Goal: Task Accomplishment & Management: Use online tool/utility

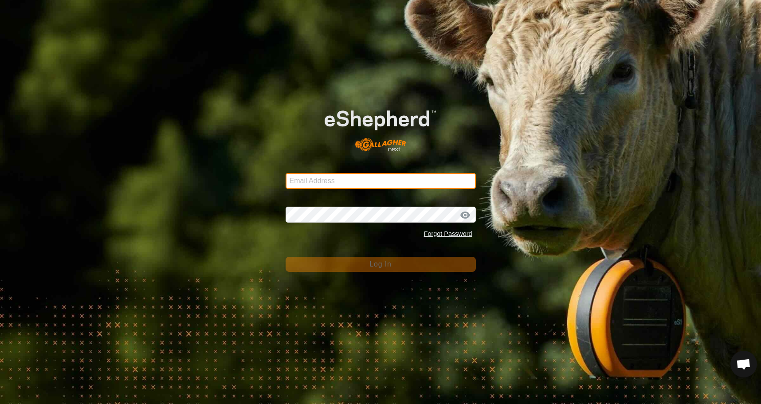
click at [368, 184] on input "Email Address" at bounding box center [381, 181] width 190 height 16
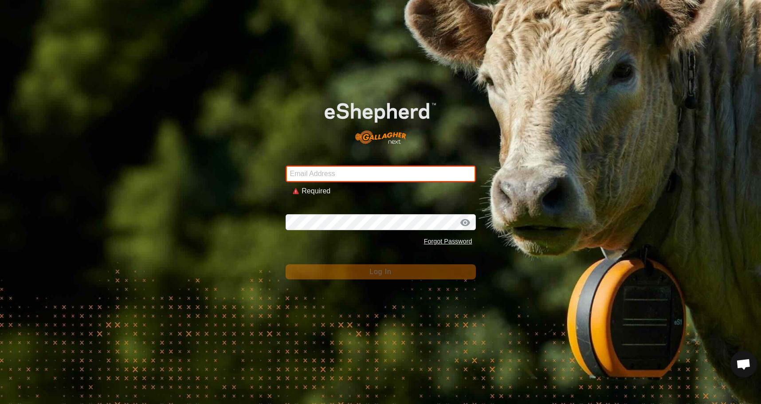
type input "[EMAIL_ADDRESS][DOMAIN_NAME]"
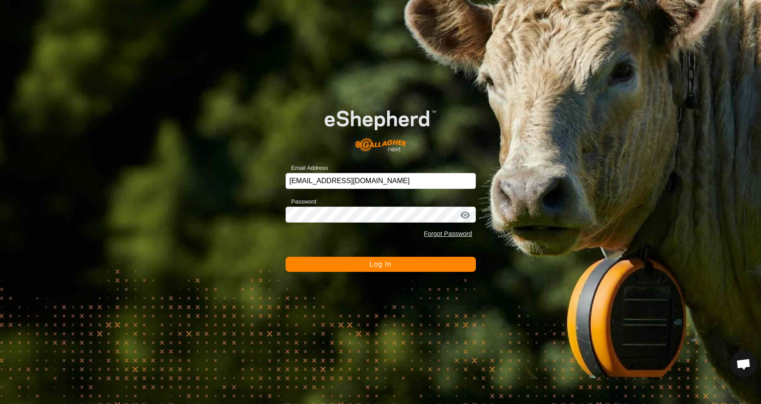
click at [369, 267] on span "Log In" at bounding box center [380, 264] width 22 height 8
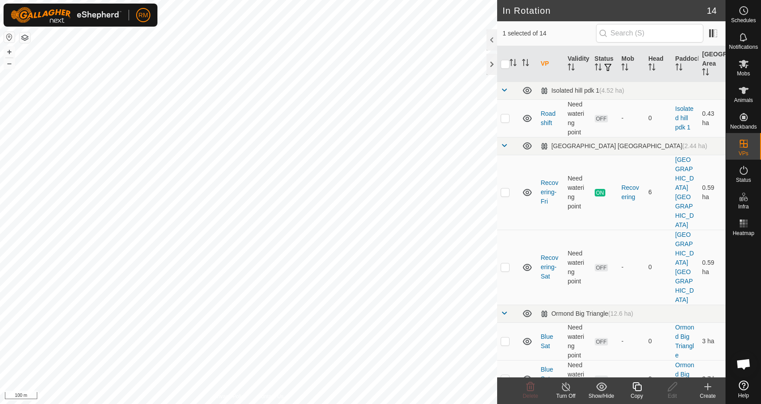
click at [633, 385] on icon at bounding box center [636, 386] width 9 height 9
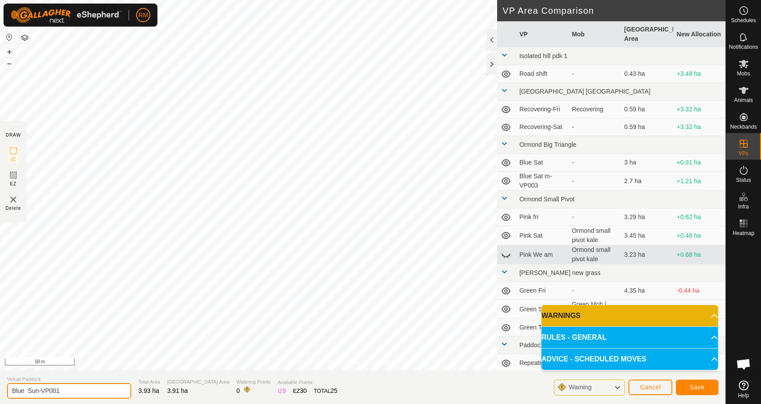
click at [62, 393] on input "Blue Sun-VP001" at bounding box center [69, 391] width 124 height 16
type input "Blue Mon"
click at [696, 387] on span "Save" at bounding box center [696, 386] width 15 height 7
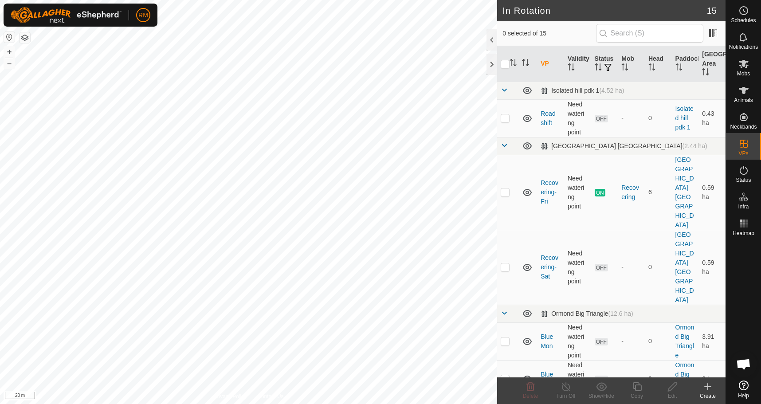
checkbox input "true"
click at [636, 389] on icon at bounding box center [636, 386] width 11 height 11
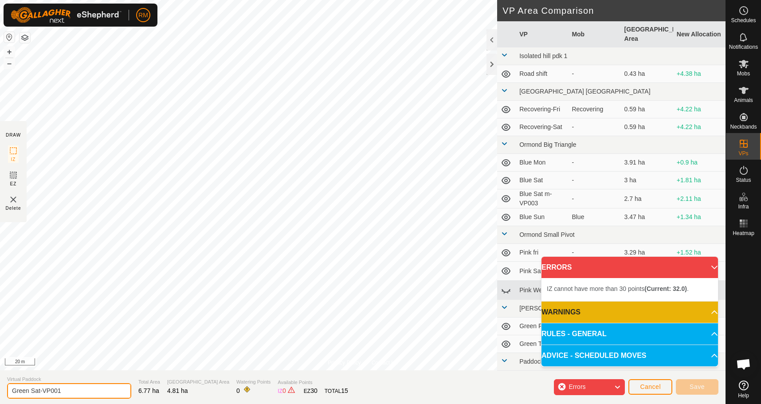
click at [62, 387] on input "Green Sat-VP001" at bounding box center [69, 391] width 124 height 16
type input "Green Mon"
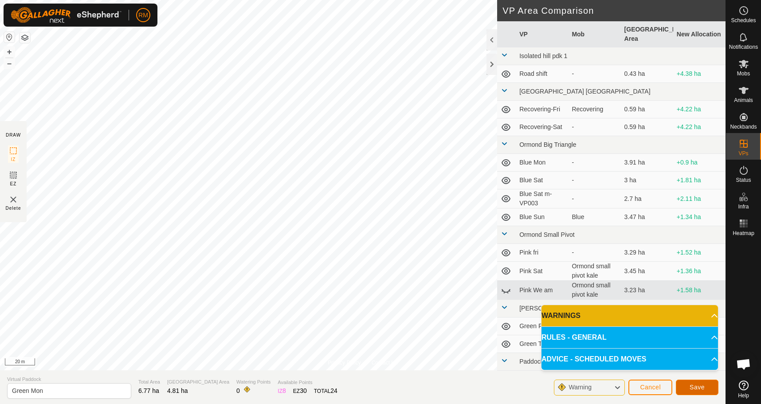
click at [686, 386] on button "Save" at bounding box center [697, 387] width 43 height 16
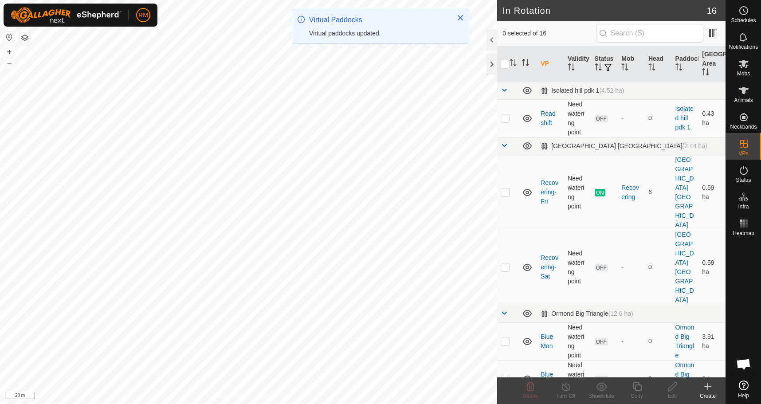
checkbox input "true"
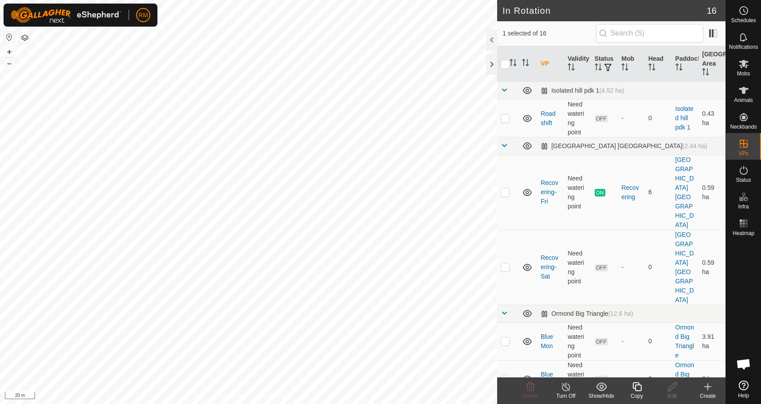
click at [636, 388] on icon at bounding box center [636, 386] width 11 height 11
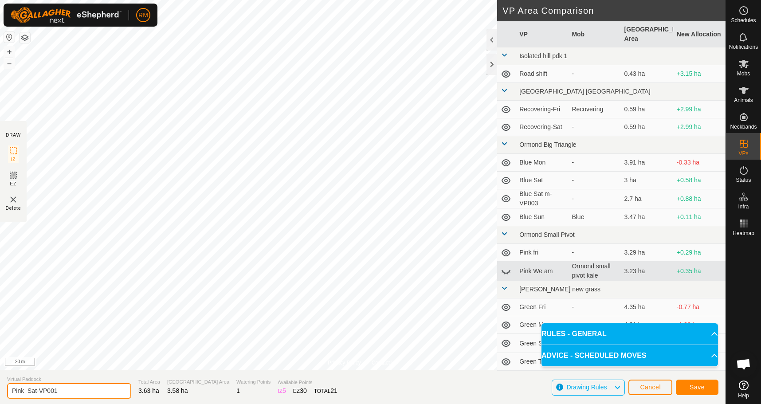
click at [64, 389] on input "Pink Sat-VP001" at bounding box center [69, 391] width 124 height 16
type input "Pink Mon"
click at [704, 382] on button "Save" at bounding box center [697, 387] width 43 height 16
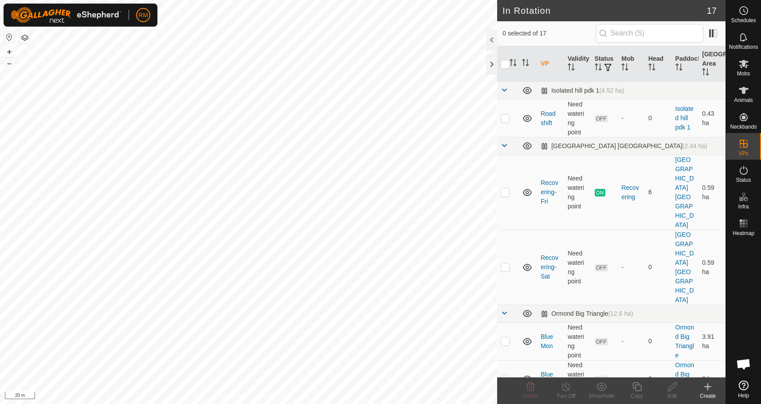
checkbox input "true"
click at [638, 387] on icon at bounding box center [636, 386] width 11 height 11
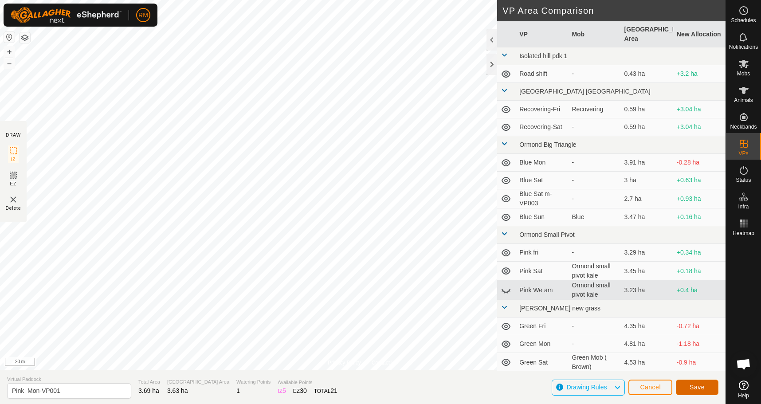
click at [693, 387] on span "Save" at bounding box center [696, 386] width 15 height 7
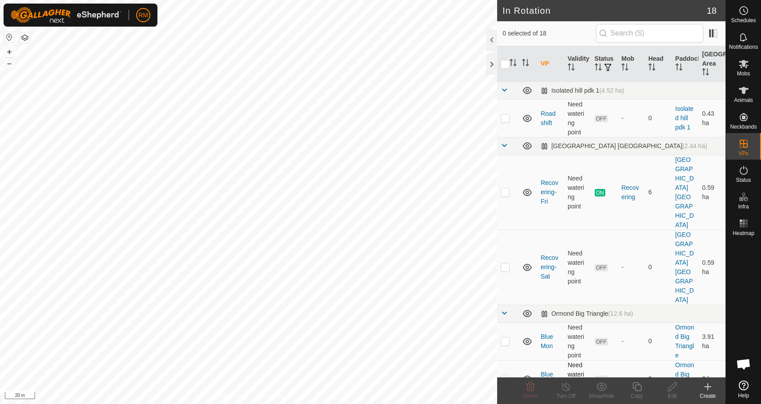
checkbox input "true"
click at [742, 66] on icon at bounding box center [743, 64] width 11 height 11
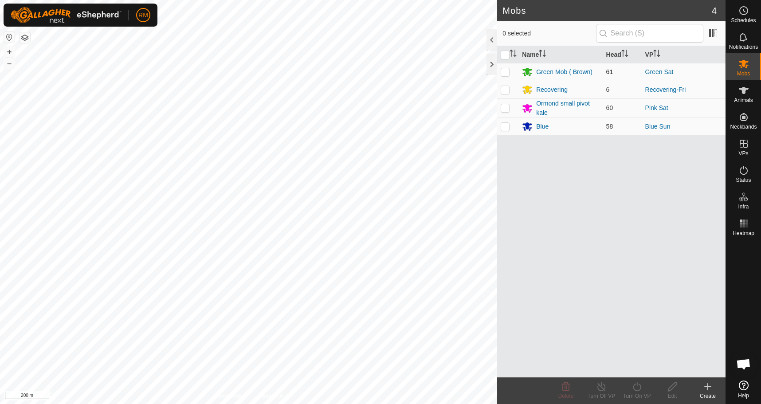
click at [505, 75] on p-checkbox at bounding box center [505, 71] width 9 height 7
checkbox input "true"
click at [639, 387] on icon at bounding box center [636, 386] width 11 height 11
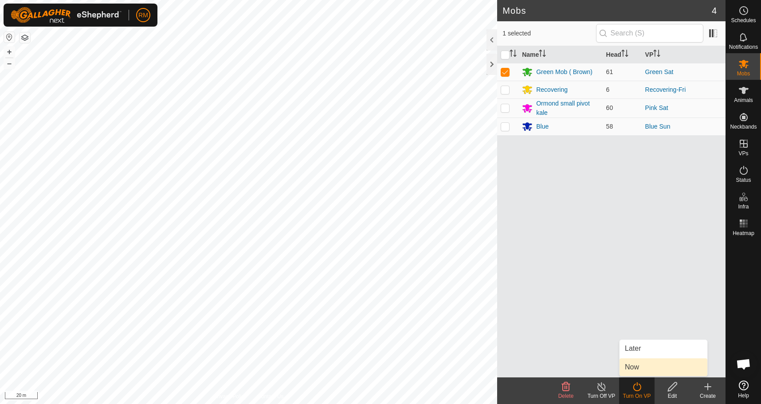
click at [635, 366] on link "Now" at bounding box center [663, 367] width 88 height 18
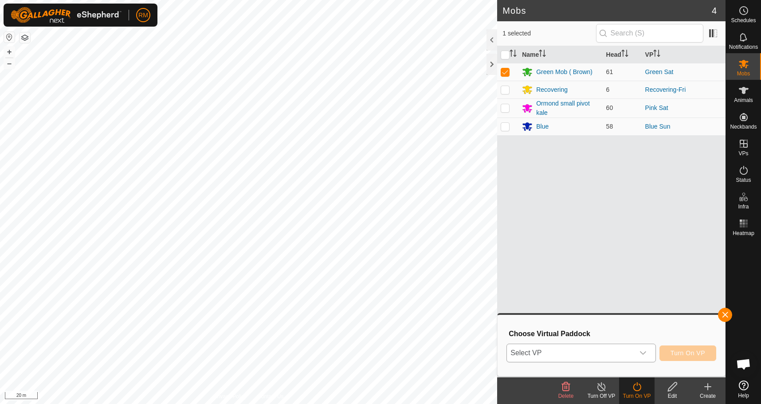
click at [644, 353] on icon "dropdown trigger" at bounding box center [643, 353] width 6 height 4
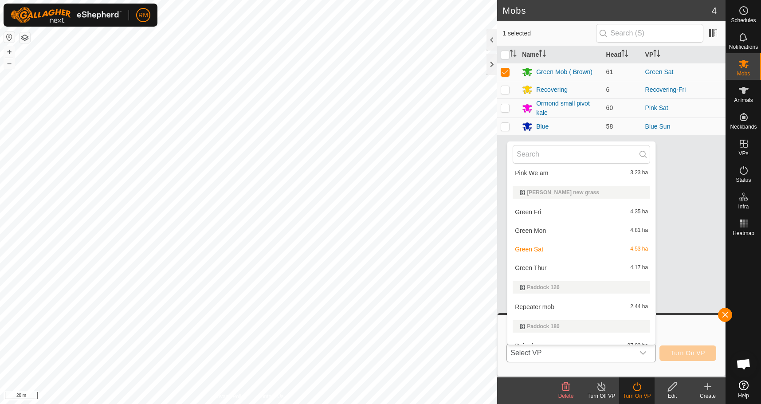
scroll to position [300, 0]
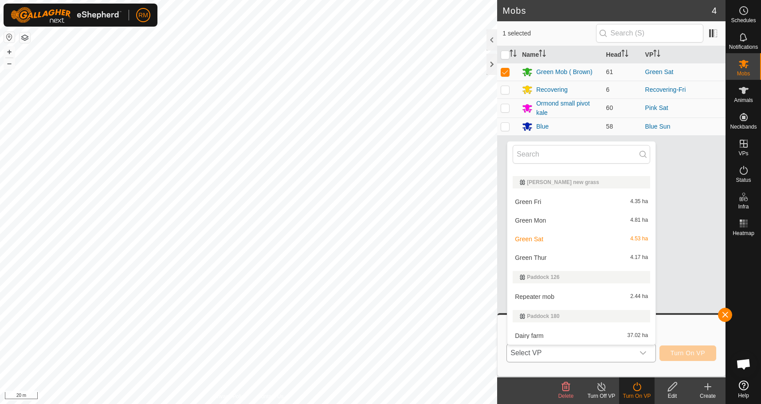
click at [540, 221] on li "Green Mon 4.81 ha" at bounding box center [581, 220] width 148 height 18
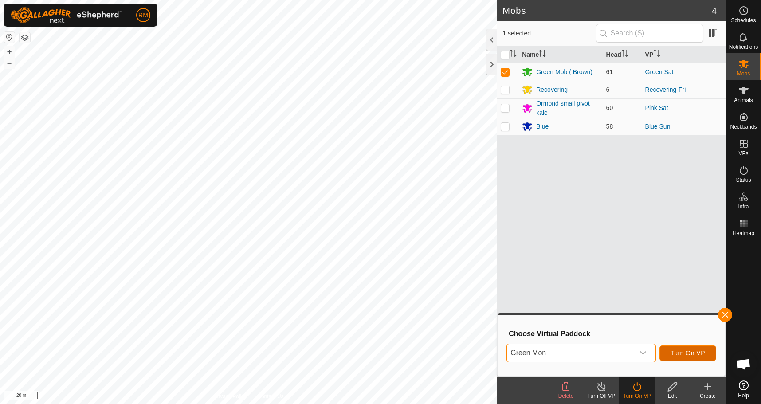
click at [694, 352] on span "Turn On VP" at bounding box center [687, 352] width 35 height 7
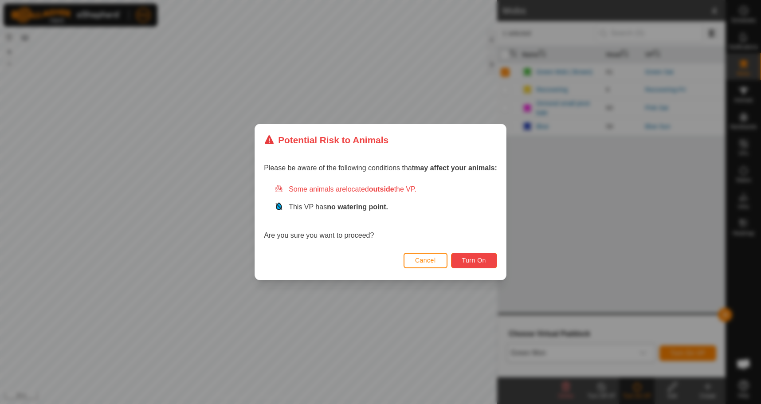
click at [473, 256] on button "Turn On" at bounding box center [474, 261] width 46 height 16
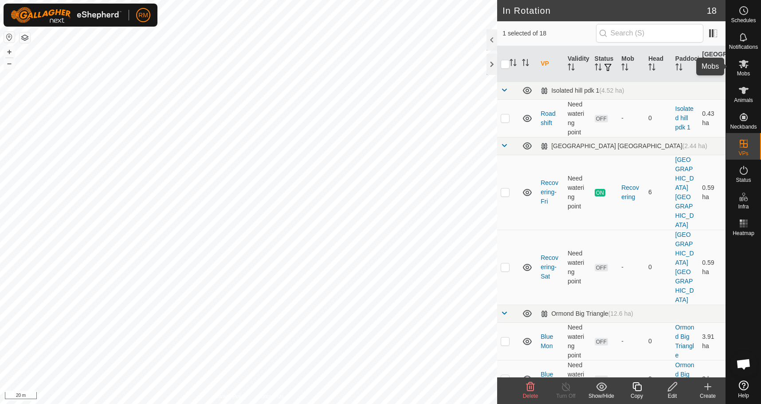
click at [742, 63] on icon at bounding box center [744, 64] width 10 height 8
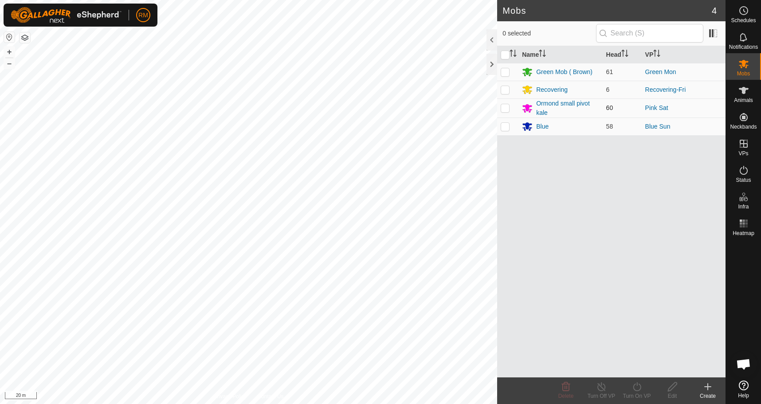
click at [505, 106] on p-checkbox at bounding box center [505, 107] width 9 height 7
checkbox input "true"
click at [636, 387] on icon at bounding box center [636, 386] width 11 height 11
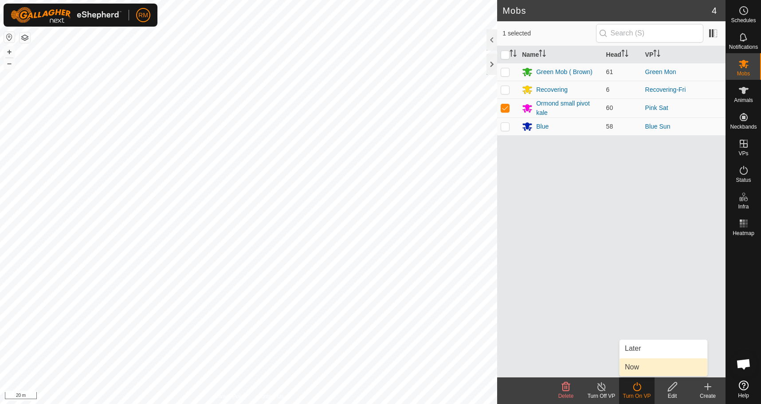
click at [640, 366] on link "Now" at bounding box center [663, 367] width 88 height 18
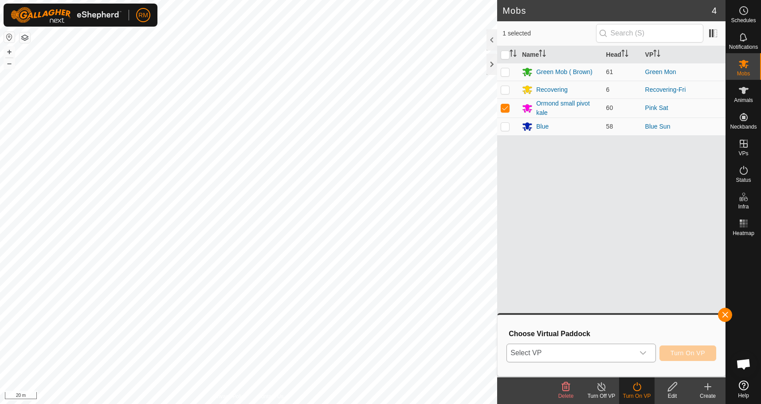
click at [641, 353] on icon "dropdown trigger" at bounding box center [643, 353] width 6 height 4
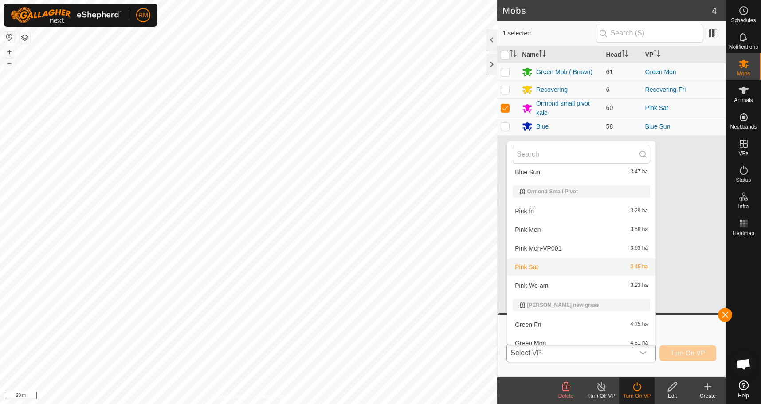
scroll to position [177, 0]
click at [557, 228] on li "Pink Mon 3.58 ha" at bounding box center [581, 229] width 148 height 18
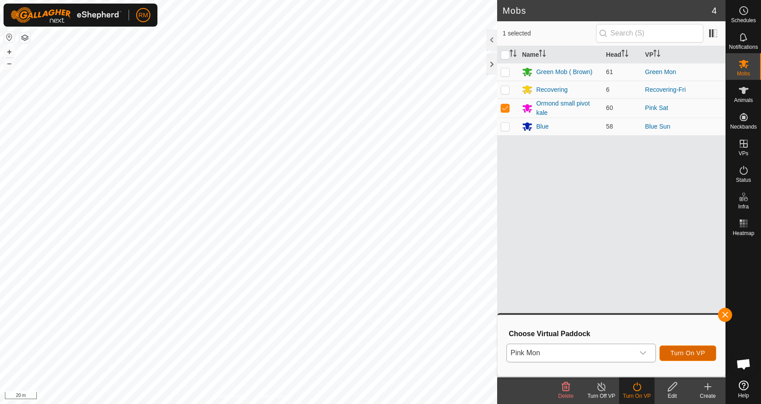
click at [679, 353] on span "Turn On VP" at bounding box center [687, 352] width 35 height 7
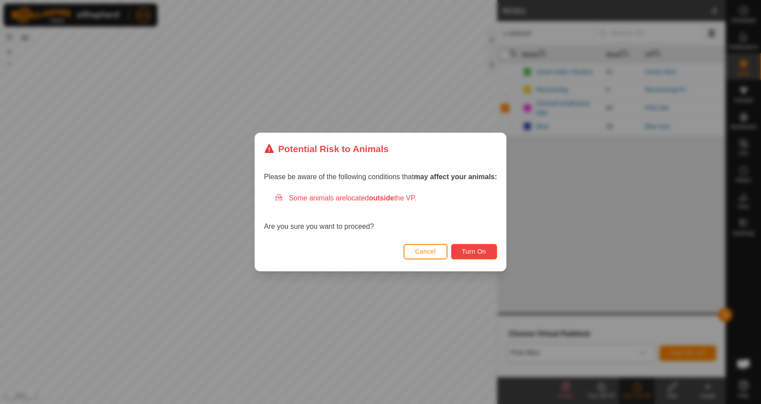
click at [476, 250] on span "Turn On" at bounding box center [474, 251] width 24 height 7
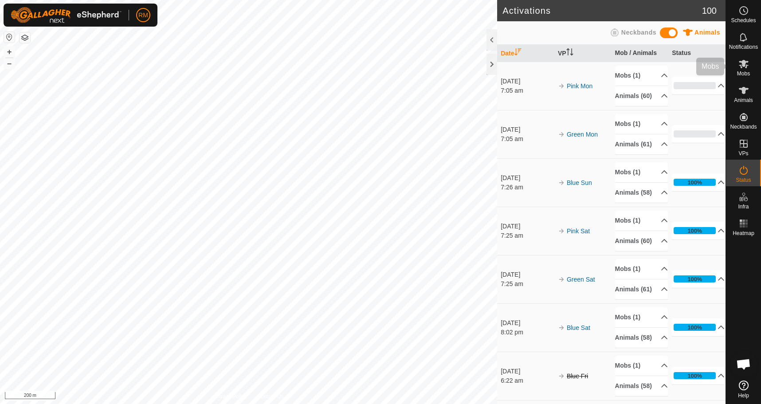
click at [744, 69] on icon at bounding box center [743, 64] width 11 height 11
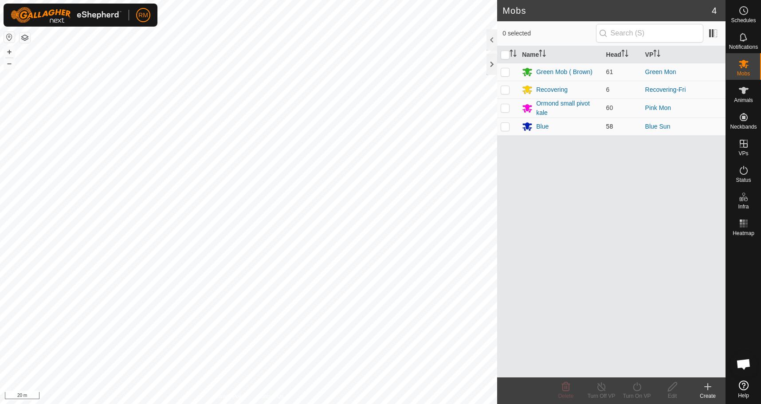
click at [506, 125] on p-checkbox at bounding box center [505, 126] width 9 height 7
checkbox input "true"
click at [637, 386] on icon at bounding box center [636, 386] width 11 height 11
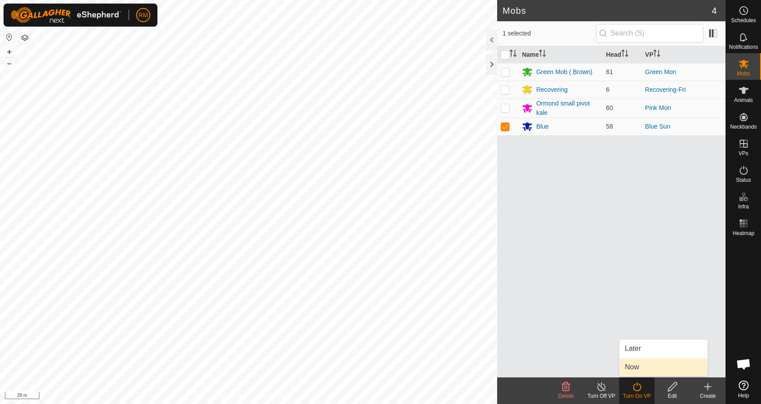
click at [632, 367] on link "Now" at bounding box center [663, 367] width 88 height 18
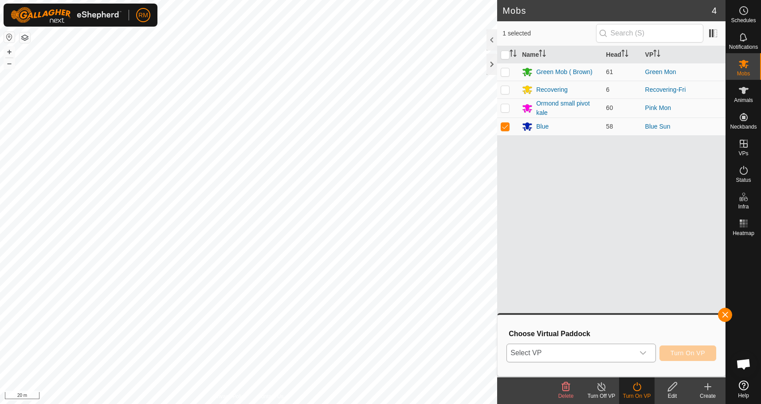
click at [641, 352] on icon "dropdown trigger" at bounding box center [642, 352] width 7 height 7
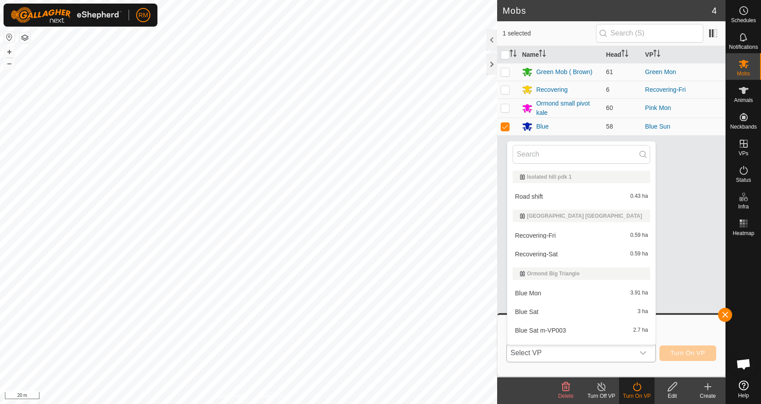
click at [549, 295] on li "Blue Mon 3.91 ha" at bounding box center [581, 293] width 148 height 18
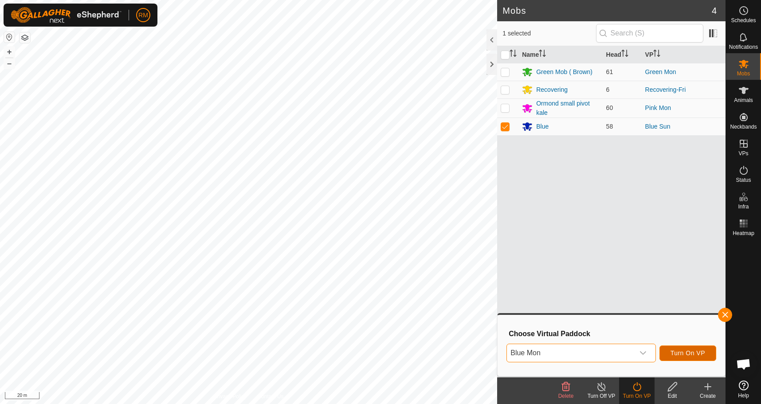
click at [681, 353] on span "Turn On VP" at bounding box center [687, 352] width 35 height 7
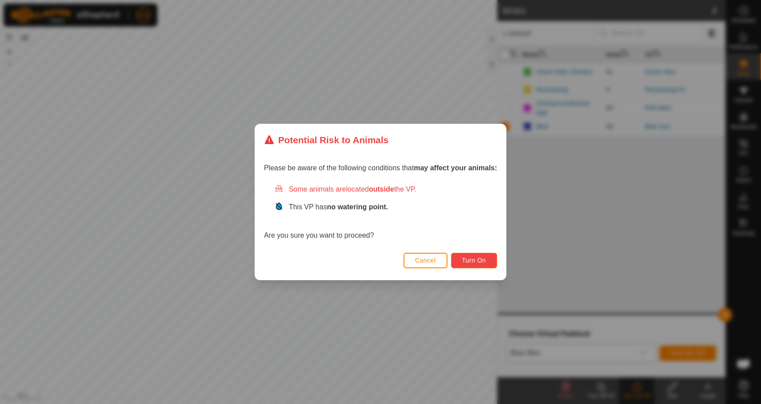
click at [481, 257] on span "Turn On" at bounding box center [474, 260] width 24 height 7
